Goal: Check status: Check status

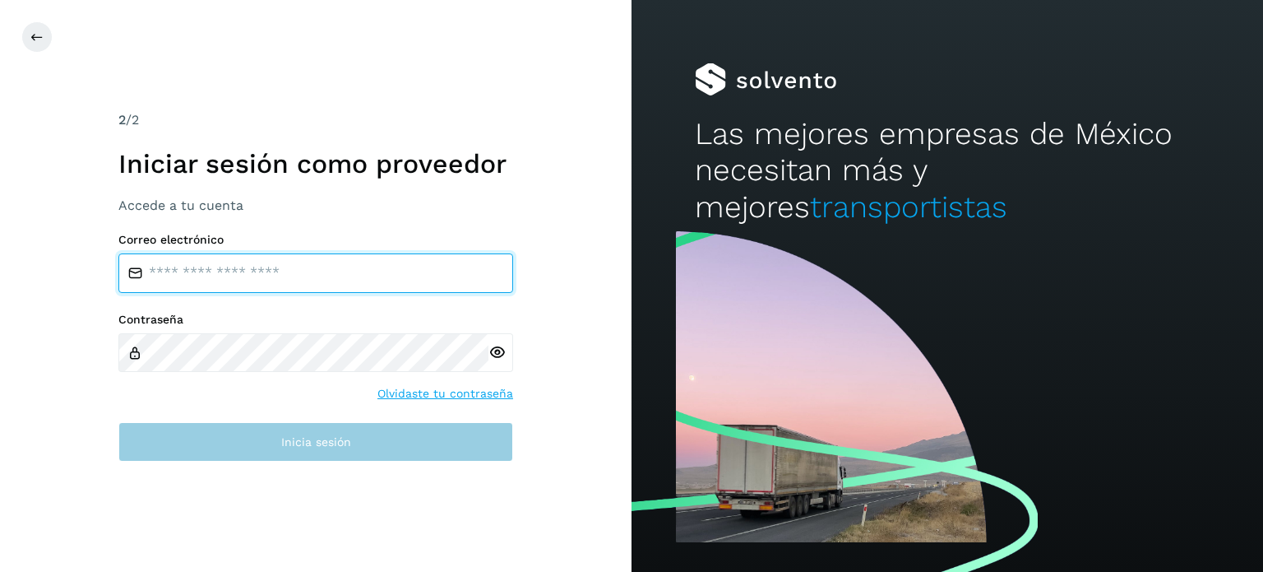
type input "**********"
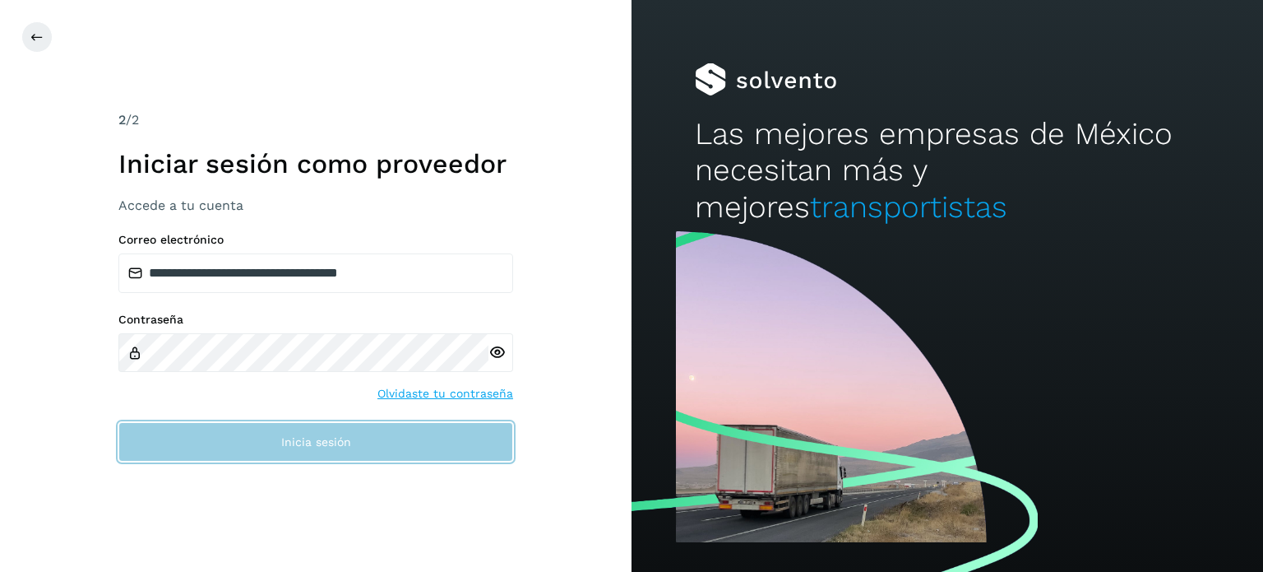
click at [343, 449] on button "Inicia sesión" at bounding box center [315, 441] width 395 height 39
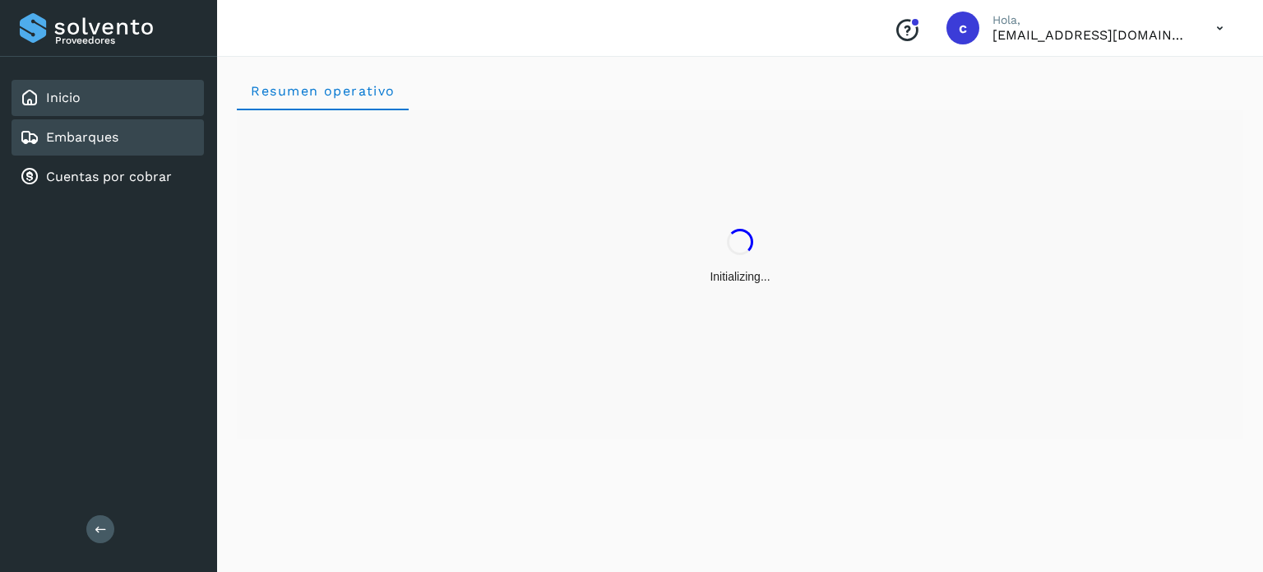
click at [72, 147] on div "Embarques" at bounding box center [108, 137] width 192 height 36
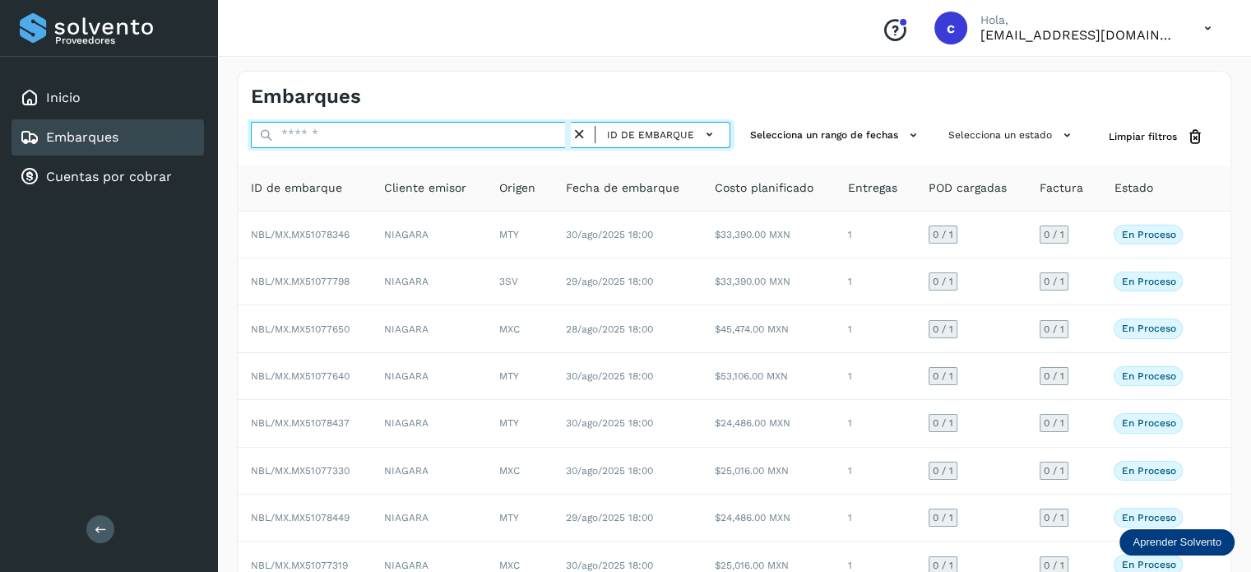
click at [436, 137] on input "text" at bounding box center [411, 135] width 320 height 26
paste input "**********"
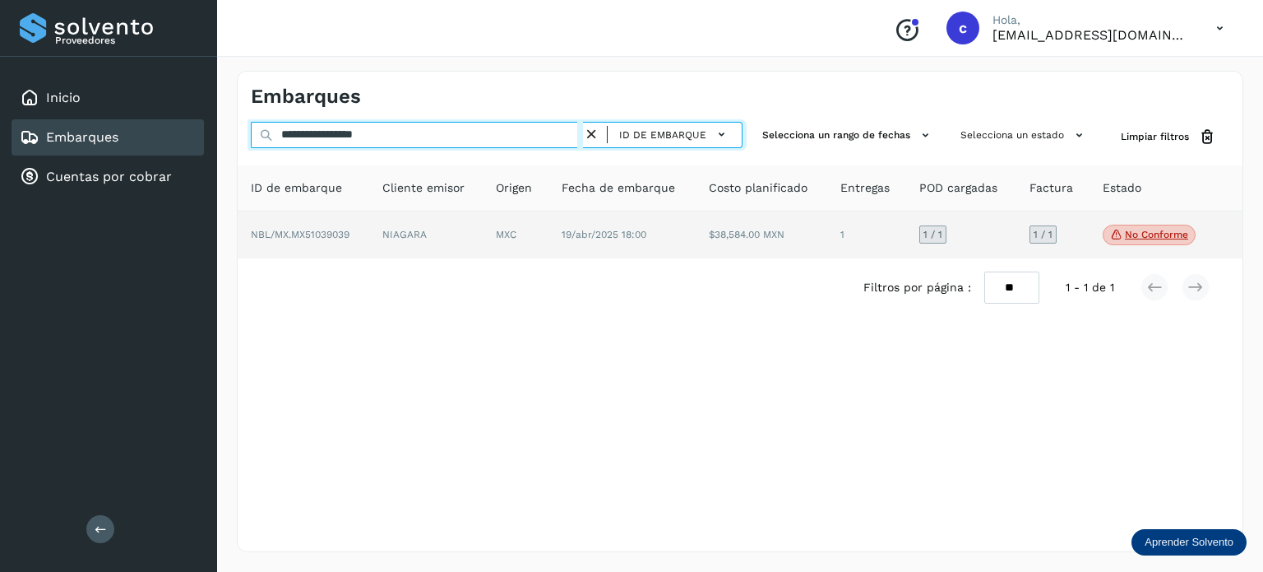
type input "**********"
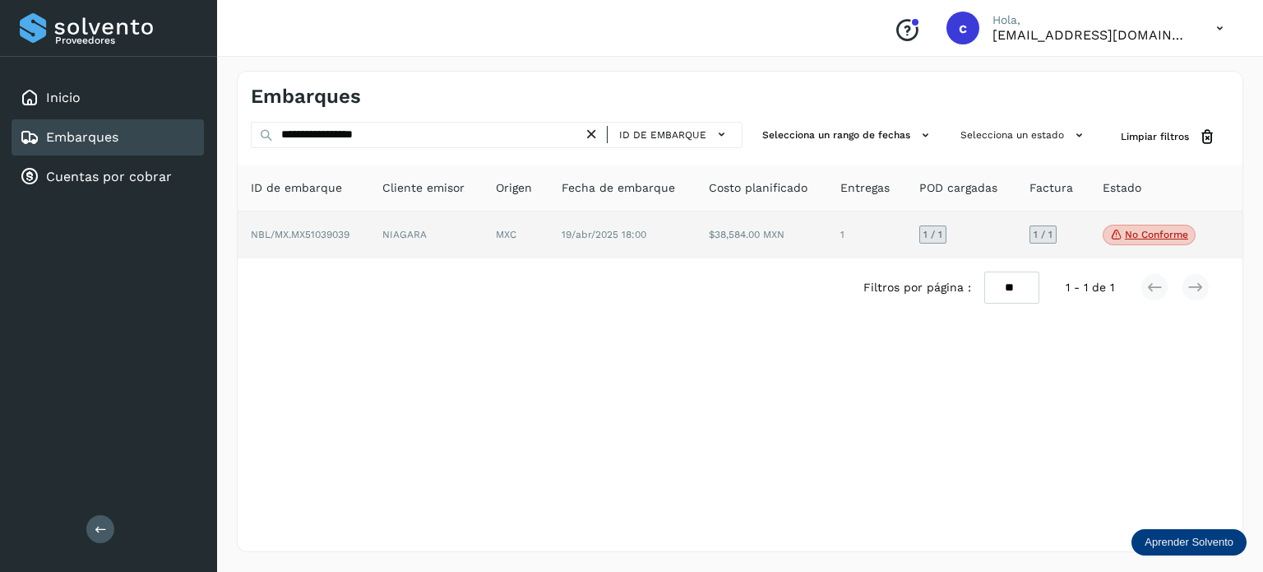
click at [549, 234] on td "MXC" at bounding box center [516, 235] width 66 height 48
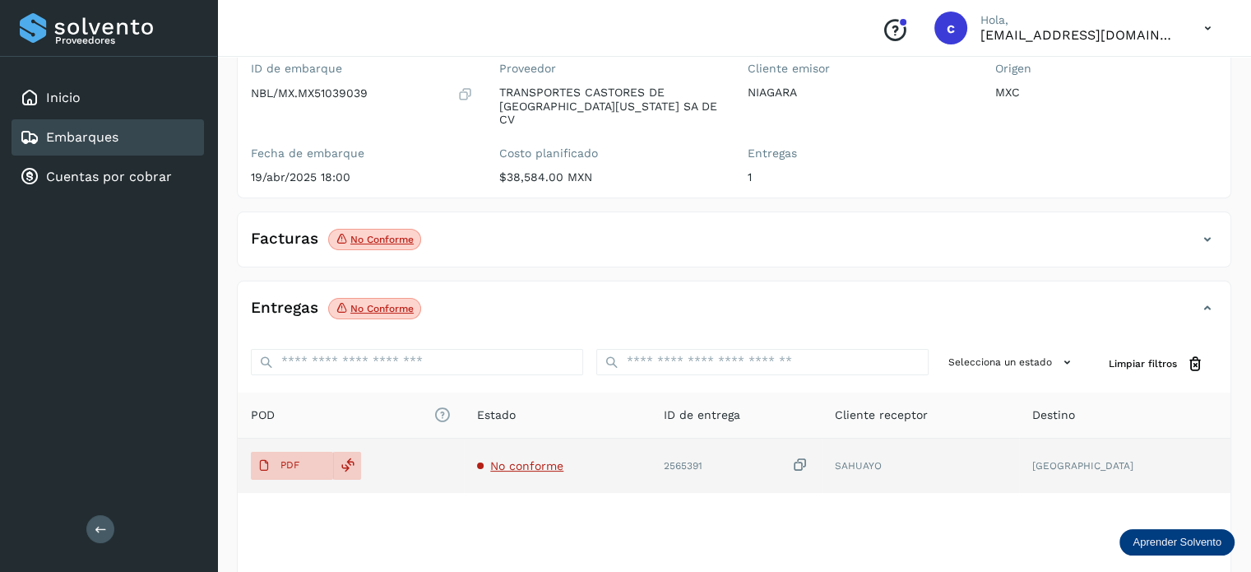
scroll to position [217, 0]
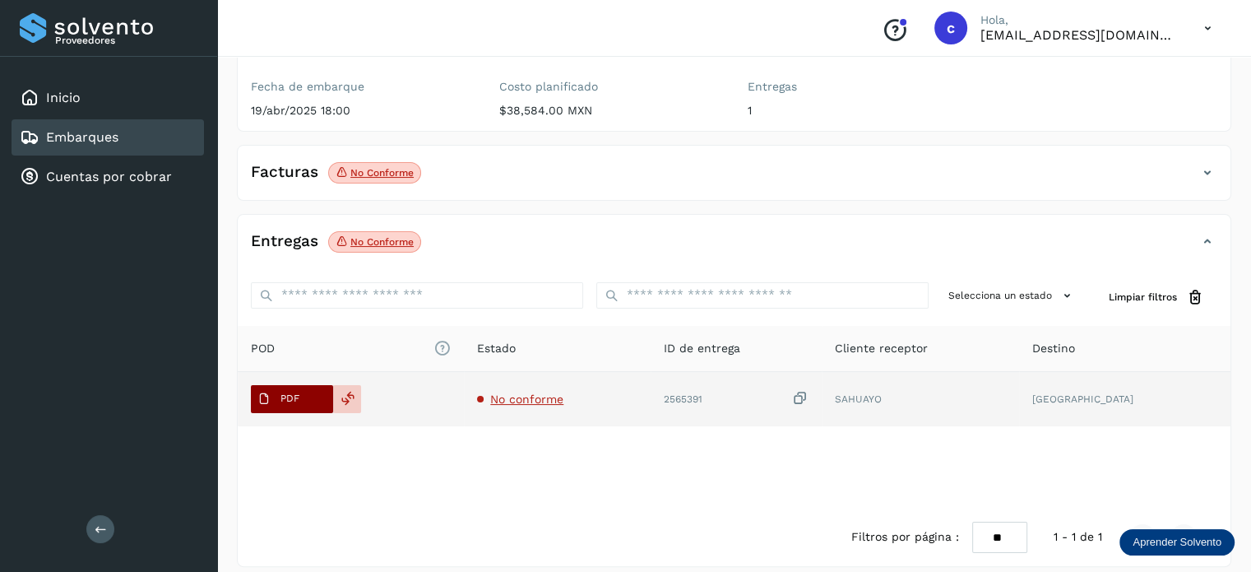
click at [306, 385] on button "PDF" at bounding box center [292, 399] width 82 height 28
click at [530, 375] on td "No conforme" at bounding box center [557, 399] width 187 height 54
click at [535, 391] on td "No conforme" at bounding box center [557, 399] width 187 height 54
click at [546, 392] on span "No conforme" at bounding box center [526, 398] width 73 height 13
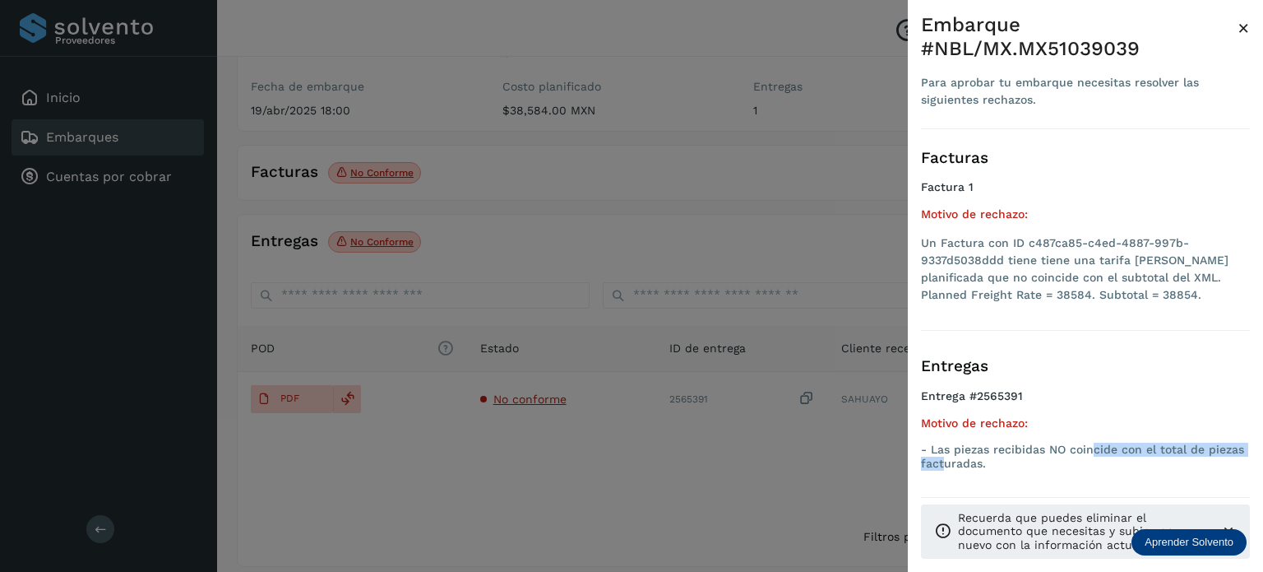
drag, startPoint x: 944, startPoint y: 460, endPoint x: 1094, endPoint y: 447, distance: 150.3
click at [1077, 446] on p "- Las piezas recibidas NO coincide con el total de piezas facturadas." at bounding box center [1085, 456] width 329 height 28
drag, startPoint x: 1063, startPoint y: 462, endPoint x: 993, endPoint y: 463, distance: 69.9
click at [1063, 462] on p "- Las piezas recibidas NO coincide con el total de piezas facturadas." at bounding box center [1085, 456] width 329 height 28
drag, startPoint x: 990, startPoint y: 468, endPoint x: 919, endPoint y: 456, distance: 72.6
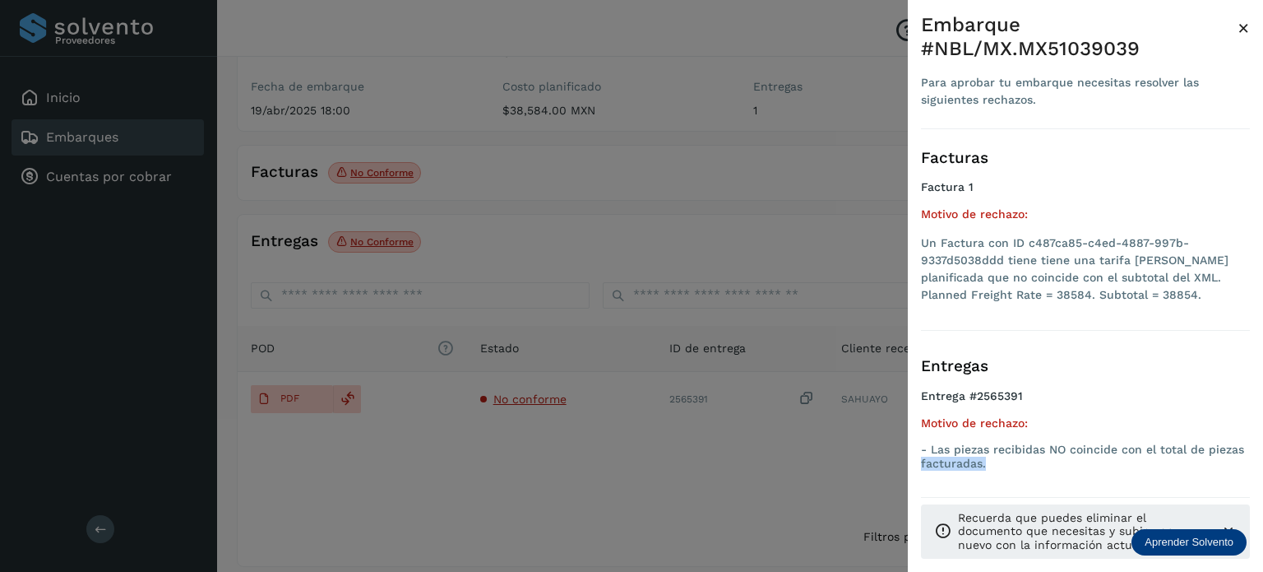
click at [908, 458] on div "Embarque #NBL/MX.MX51039039 Para aprobar tu embarque necesitas resolver las sig…" at bounding box center [1085, 299] width 355 height 598
click at [934, 452] on p "- Las piezas recibidas NO coincide con el total de piezas facturadas." at bounding box center [1085, 456] width 329 height 28
click at [1077, 25] on div "Embarque #NBL/MX.MX51039039" at bounding box center [1079, 37] width 317 height 48
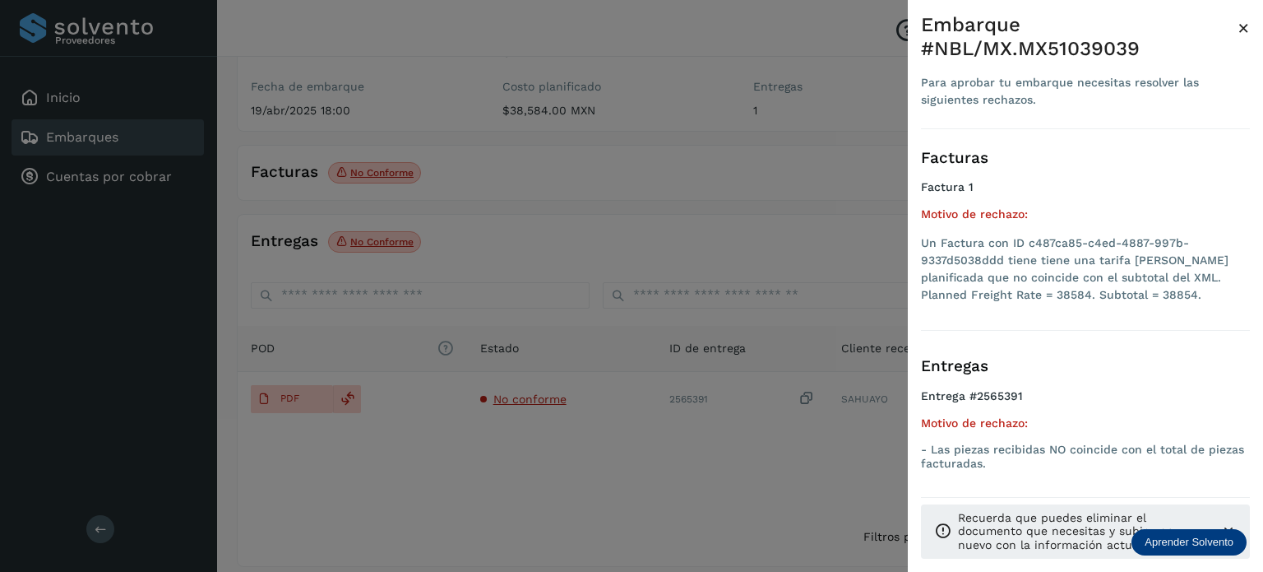
click at [1077, 27] on span "×" at bounding box center [1244, 27] width 12 height 23
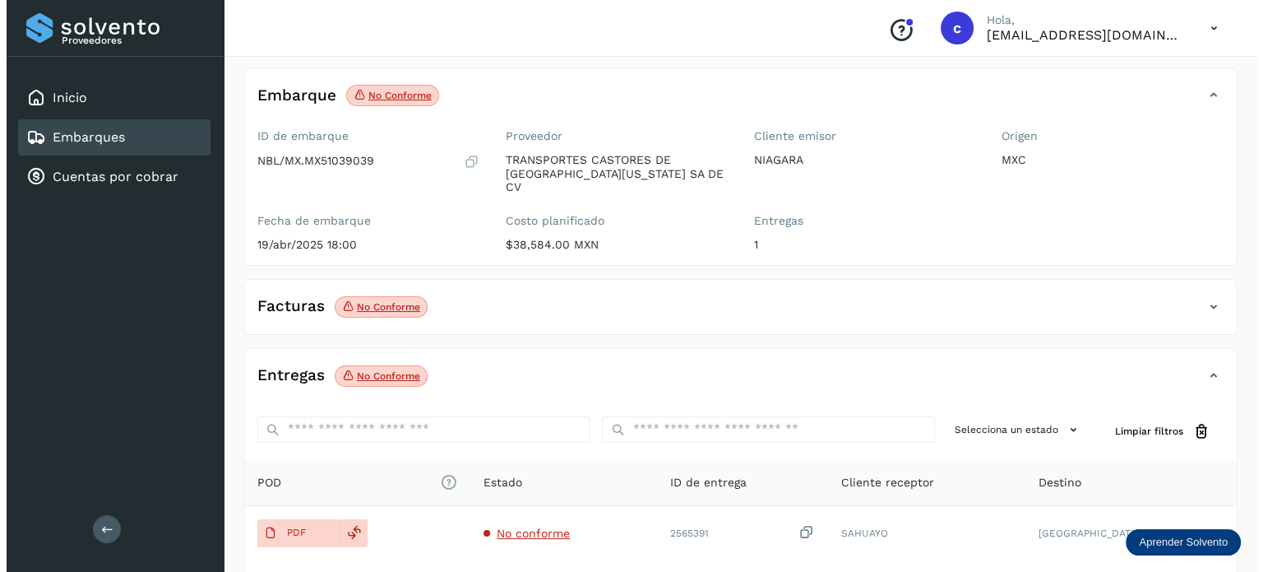
scroll to position [0, 0]
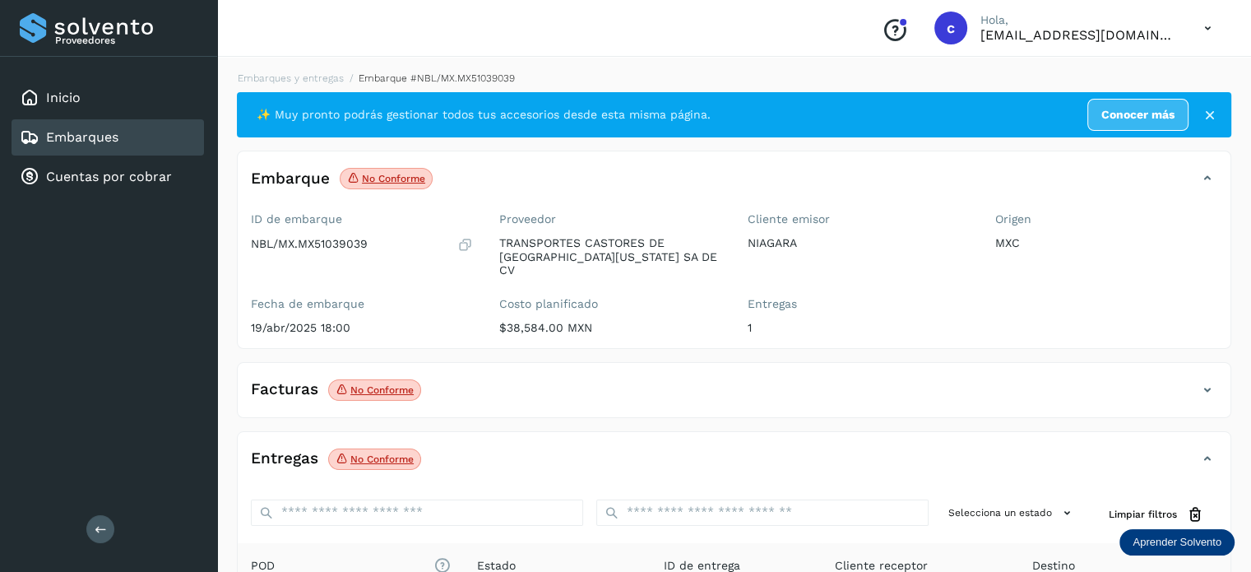
click at [1077, 43] on icon at bounding box center [1208, 29] width 34 height 34
click at [1077, 83] on div "Cerrar sesión" at bounding box center [1126, 73] width 196 height 31
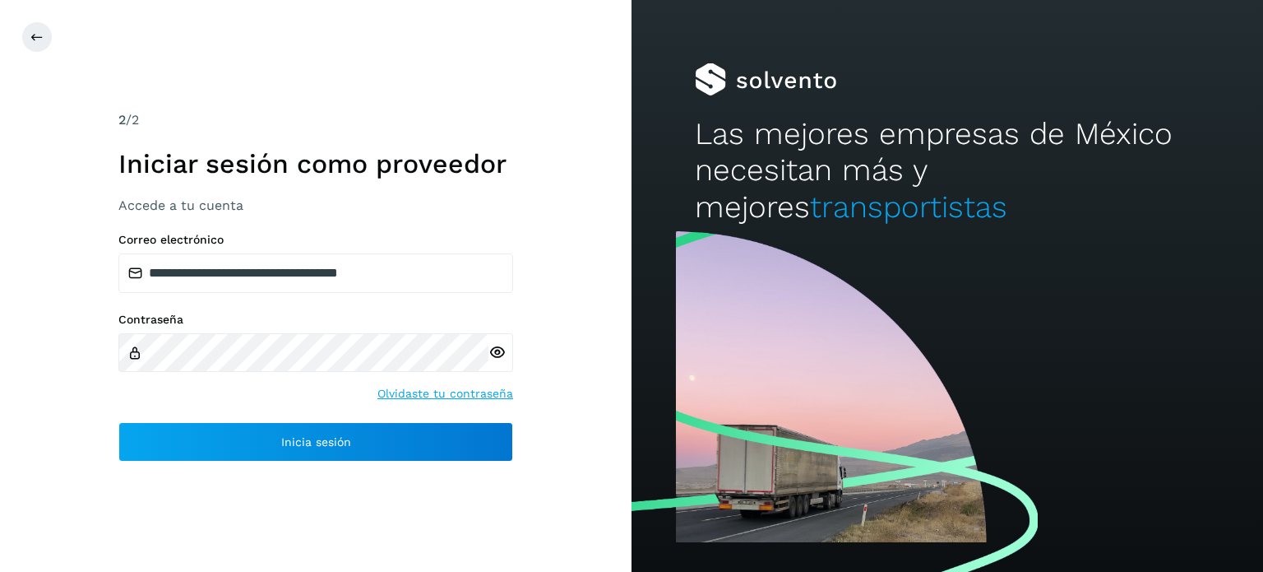
click at [298, 447] on span "Inicia sesión" at bounding box center [316, 442] width 70 height 12
